Goal: Task Accomplishment & Management: Complete application form

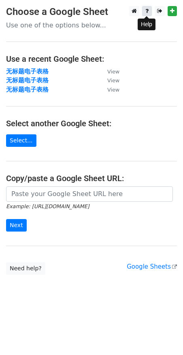
click at [147, 14] on icon at bounding box center [146, 11] width 3 height 6
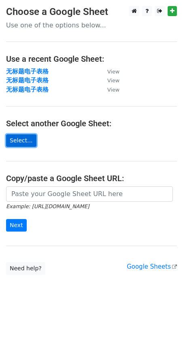
click at [27, 138] on link "Select..." at bounding box center [21, 140] width 30 height 13
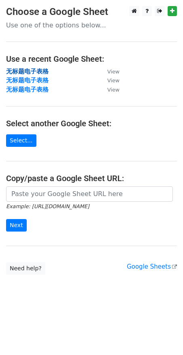
click at [42, 72] on strong "无标题电子表格" at bounding box center [27, 71] width 42 height 7
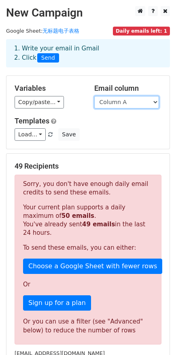
click at [142, 101] on select "Column A" at bounding box center [126, 102] width 65 height 13
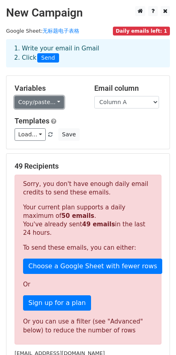
click at [54, 104] on link "Copy/paste..." at bounding box center [39, 102] width 49 height 13
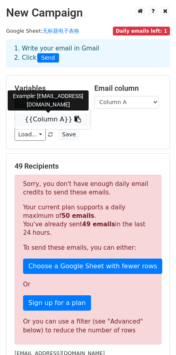
click at [55, 120] on link "{{Column A}}" at bounding box center [53, 119] width 76 height 13
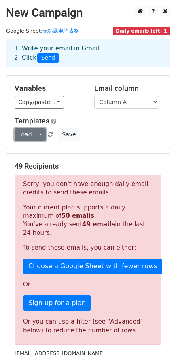
click at [36, 134] on link "Load..." at bounding box center [30, 134] width 31 height 13
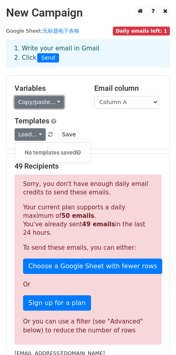
click at [52, 104] on link "Copy/paste..." at bounding box center [39, 102] width 49 height 13
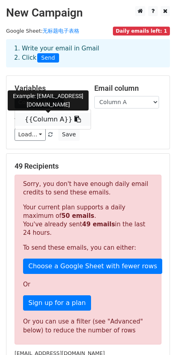
click at [75, 121] on link "{{Column A}}" at bounding box center [53, 119] width 76 height 13
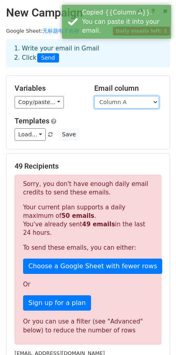
click at [118, 98] on select "Column A" at bounding box center [126, 102] width 65 height 13
click at [115, 101] on select "Column A" at bounding box center [126, 102] width 65 height 13
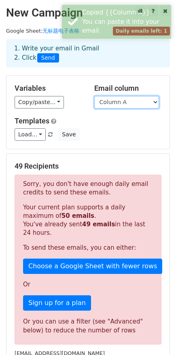
click at [115, 101] on select "Column A" at bounding box center [126, 102] width 65 height 13
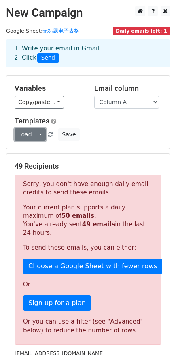
click at [35, 137] on link "Load..." at bounding box center [30, 134] width 31 height 13
click at [120, 132] on div "Load... No templates saved Save" at bounding box center [87, 134] width 159 height 13
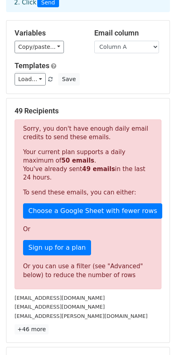
scroll to position [166, 0]
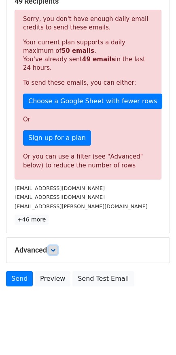
click at [54, 252] on icon at bounding box center [52, 250] width 5 height 5
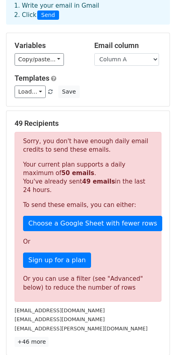
scroll to position [0, 0]
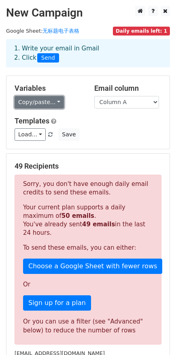
click at [57, 106] on link "Copy/paste..." at bounding box center [39, 102] width 49 height 13
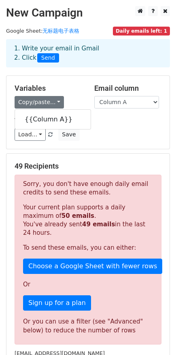
click at [80, 86] on h5 "Variables" at bounding box center [48, 88] width 67 height 9
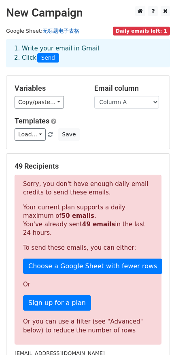
click at [72, 34] on link "无标题电子表格" at bounding box center [60, 31] width 37 height 6
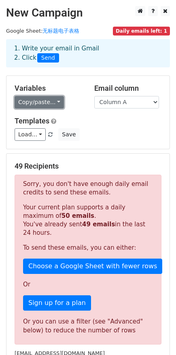
click at [49, 104] on link "Copy/paste..." at bounding box center [39, 102] width 49 height 13
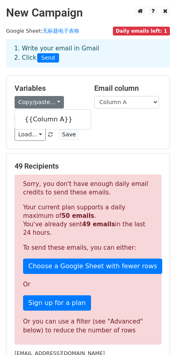
click at [75, 96] on div "Copy/paste... {{Column A}}" at bounding box center [48, 102] width 67 height 13
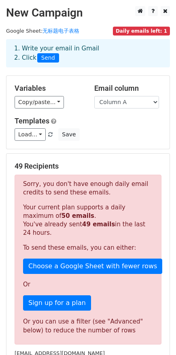
click at [125, 30] on span "Daily emails left: 1" at bounding box center [141, 31] width 57 height 9
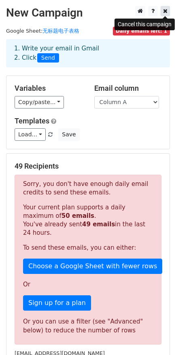
click at [165, 10] on icon at bounding box center [165, 11] width 4 height 6
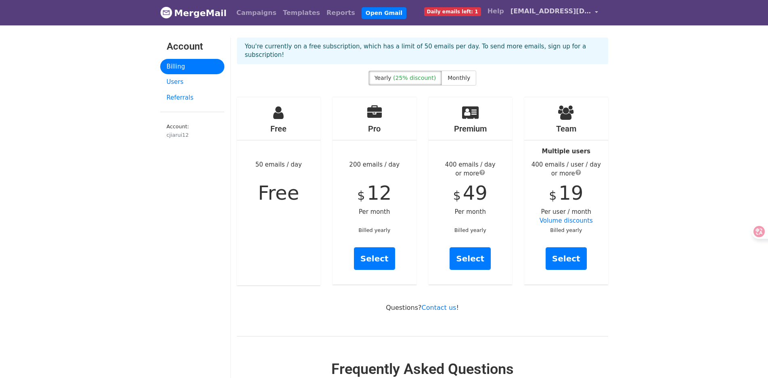
click at [583, 12] on span "[EMAIL_ADDRESS][DOMAIN_NAME]" at bounding box center [551, 11] width 81 height 10
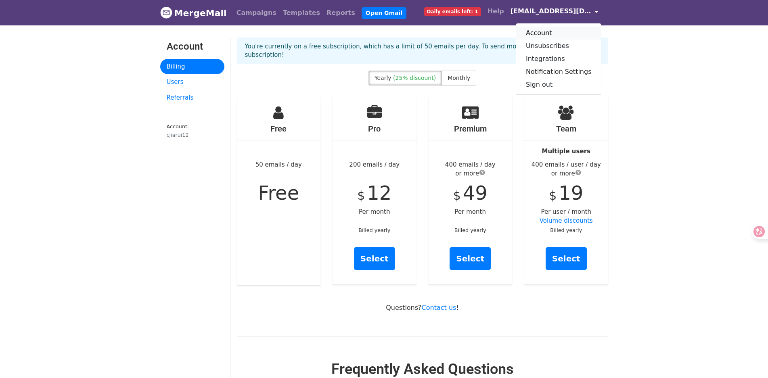
click at [558, 36] on link "Account" at bounding box center [558, 33] width 85 height 13
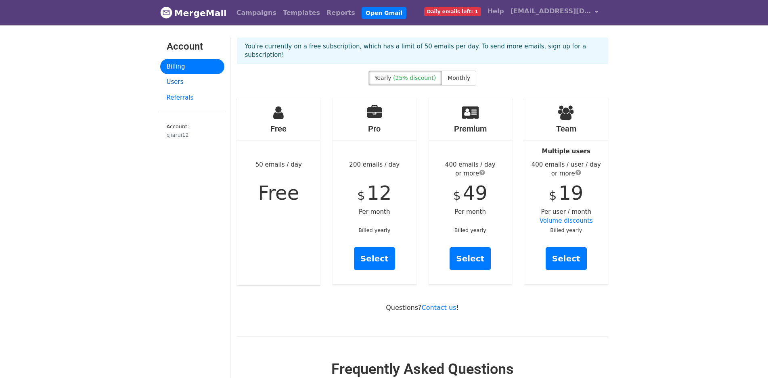
click at [183, 83] on link "Users" at bounding box center [192, 82] width 64 height 16
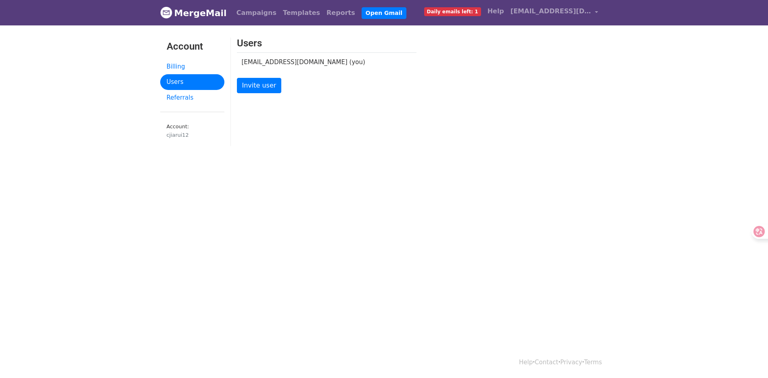
click at [288, 62] on td "cjiarui12@gmail.com (you)" at bounding box center [321, 61] width 168 height 19
drag, startPoint x: 321, startPoint y: 64, endPoint x: 261, endPoint y: 67, distance: 59.8
click at [261, 67] on td "cjiarui12@gmail.com (you)" at bounding box center [321, 61] width 168 height 19
click at [176, 136] on div "cjiarui12" at bounding box center [192, 135] width 51 height 8
click at [550, 15] on span "[EMAIL_ADDRESS][DOMAIN_NAME]" at bounding box center [551, 11] width 81 height 10
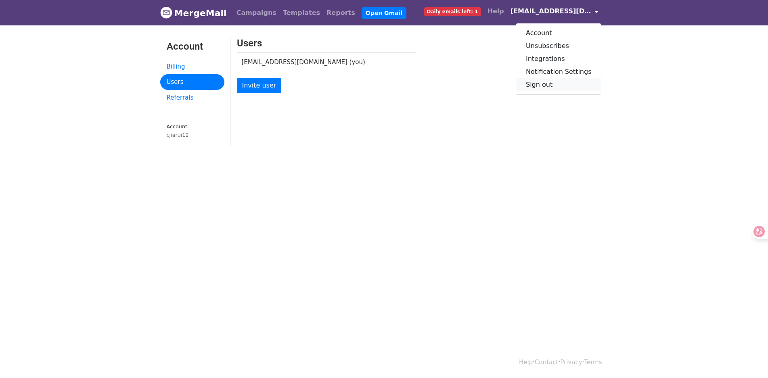
click at [562, 82] on link "Sign out" at bounding box center [558, 84] width 85 height 13
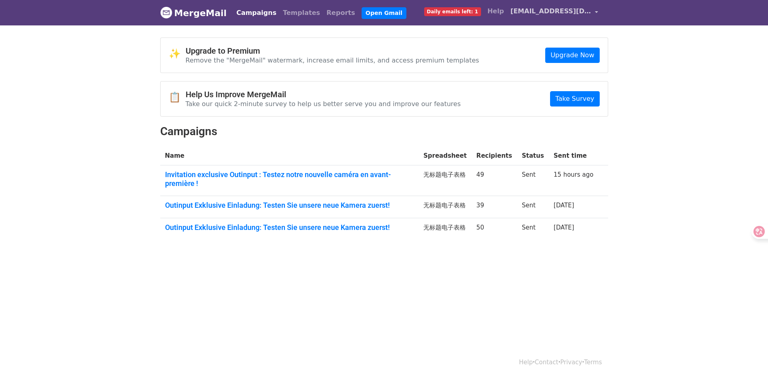
click at [583, 14] on span "[EMAIL_ADDRESS][DOMAIN_NAME]" at bounding box center [551, 11] width 81 height 10
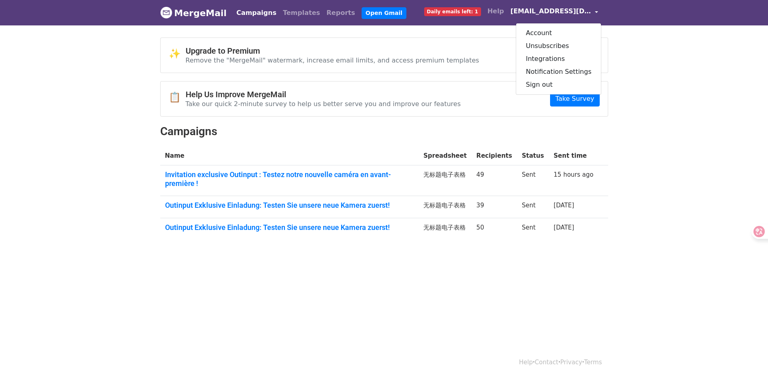
click at [550, 13] on span "[EMAIL_ADDRESS][DOMAIN_NAME]" at bounding box center [551, 11] width 81 height 10
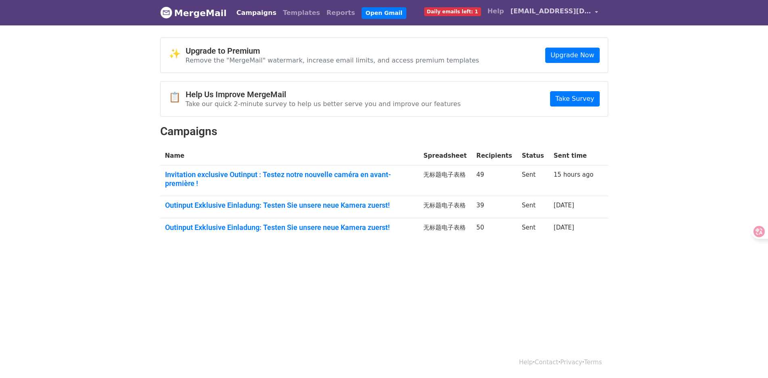
click at [550, 13] on span "[EMAIL_ADDRESS][DOMAIN_NAME]" at bounding box center [551, 11] width 81 height 10
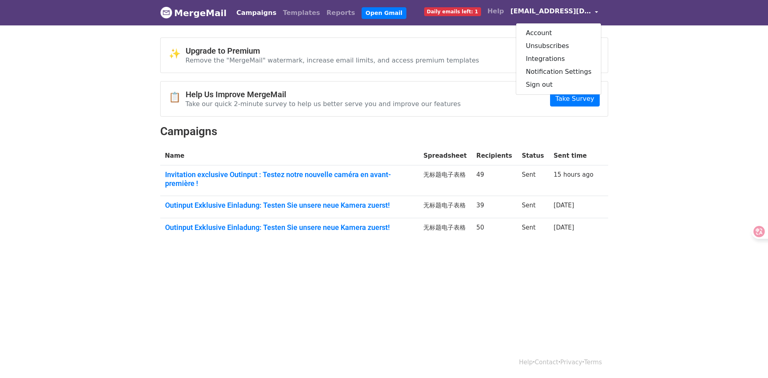
click at [550, 13] on span "[EMAIL_ADDRESS][DOMAIN_NAME]" at bounding box center [551, 11] width 81 height 10
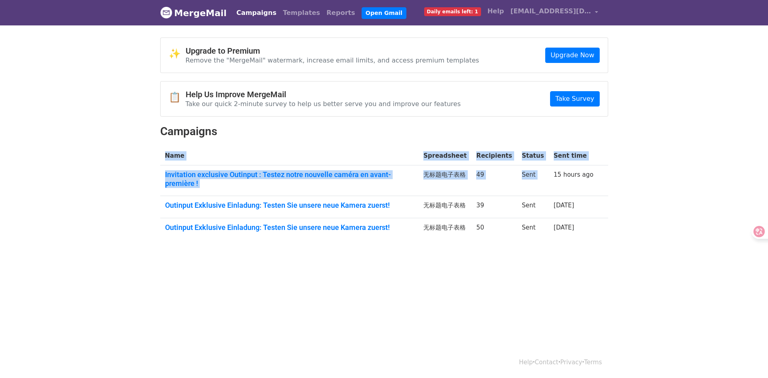
drag, startPoint x: 554, startPoint y: 175, endPoint x: 627, endPoint y: 180, distance: 74.1
click at [627, 180] on body "MergeMail Campaigns Templates Reports Open Gmail Daily emails left: 1 Help [EMA…" at bounding box center [384, 139] width 768 height 279
click at [635, 206] on body "MergeMail Campaigns Templates Reports Open Gmail Daily emails left: 1 Help [EMA…" at bounding box center [384, 139] width 768 height 279
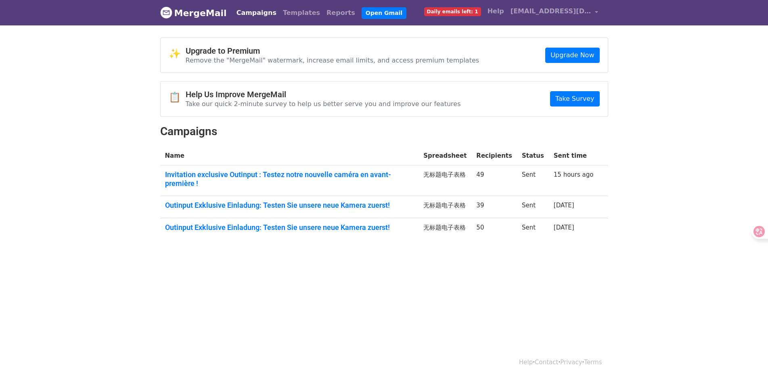
click at [571, 239] on body "MergeMail Campaigns Templates Reports Open Gmail Daily emails left: 1 Help [EMA…" at bounding box center [384, 139] width 768 height 279
click at [532, 156] on th "Status" at bounding box center [533, 156] width 32 height 19
click at [362, 13] on link "Open Gmail" at bounding box center [384, 13] width 45 height 12
drag, startPoint x: 483, startPoint y: 176, endPoint x: 437, endPoint y: 176, distance: 45.2
click at [437, 176] on tr "Invitation exclusive Outinput : Testez notre nouvelle caméra en avant-première …" at bounding box center [384, 181] width 448 height 31
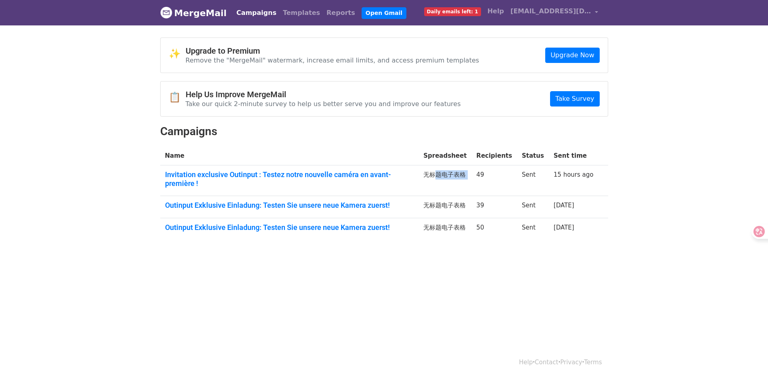
copy tr "标题电子表格"
click at [689, 168] on body "MergeMail Campaigns Templates Reports Open Gmail Daily emails left: 1 Help cjia…" at bounding box center [384, 139] width 768 height 279
click at [506, 13] on link "Help" at bounding box center [496, 11] width 23 height 16
